Goal: Obtain resource: Obtain resource

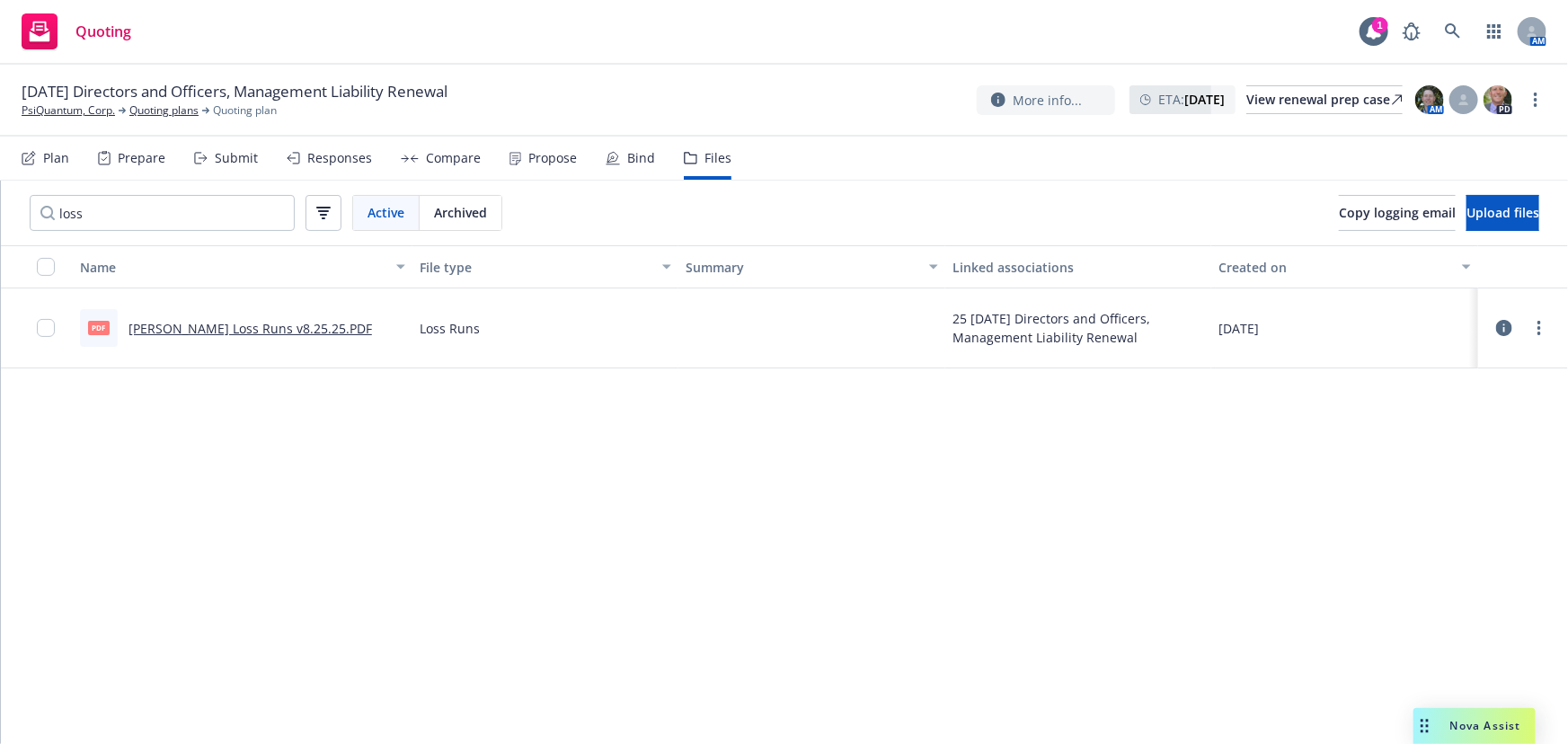
click at [325, 156] on div "Responses" at bounding box center [340, 158] width 65 height 14
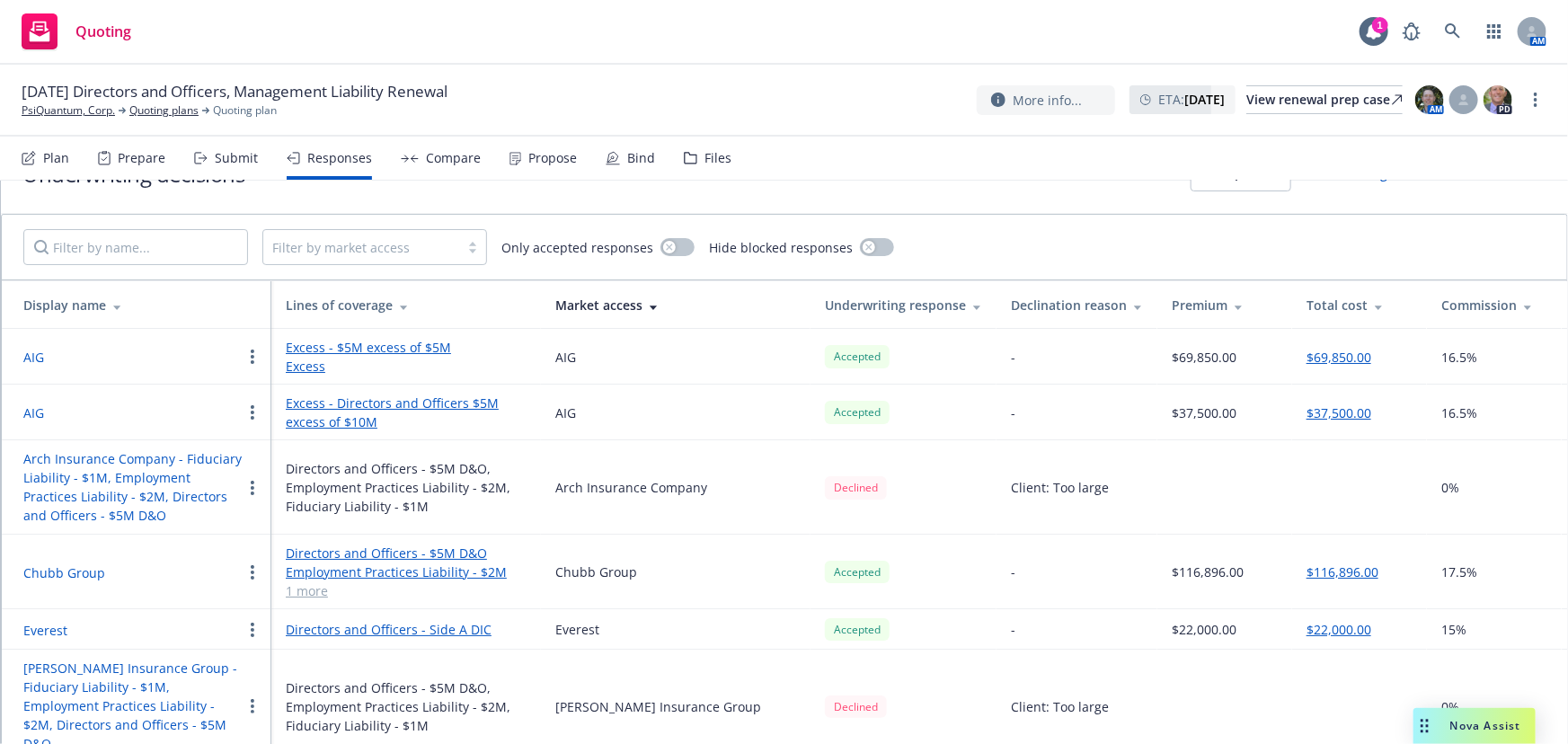
scroll to position [106, 0]
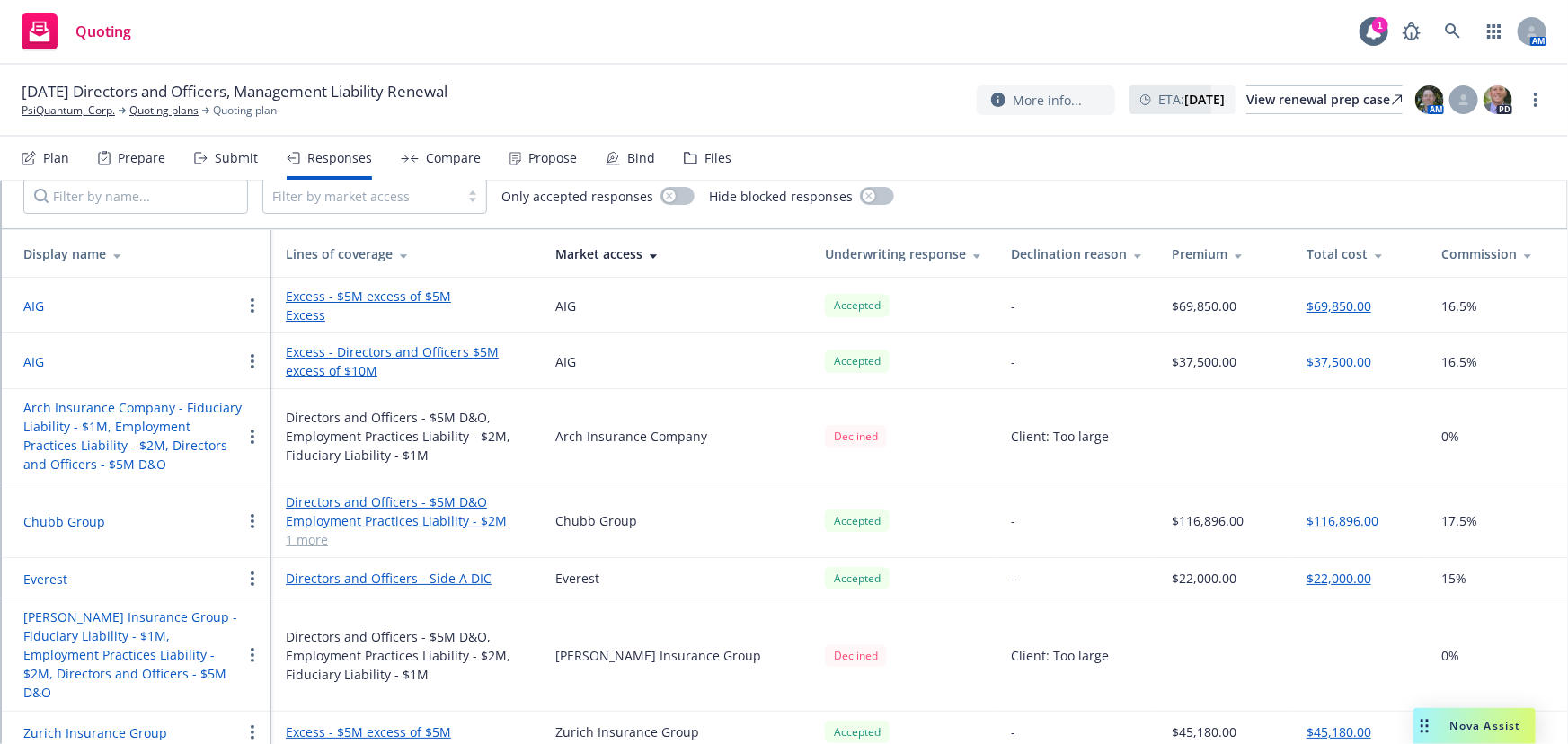
click at [93, 512] on button "Chubb Group" at bounding box center [64, 521] width 82 height 19
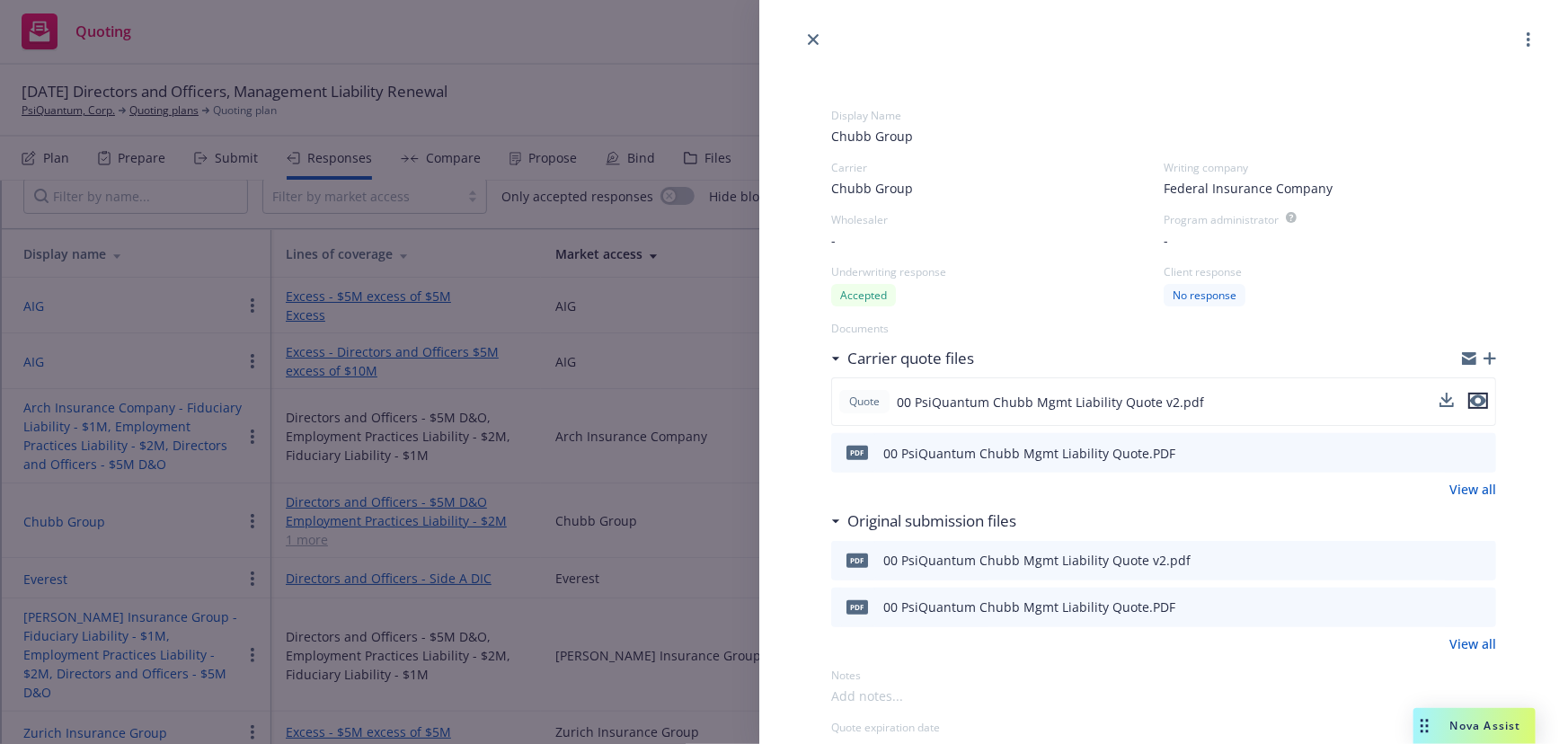
click at [1472, 396] on icon "preview file" at bounding box center [1479, 401] width 16 height 13
